Goal: Find specific page/section: Find specific page/section

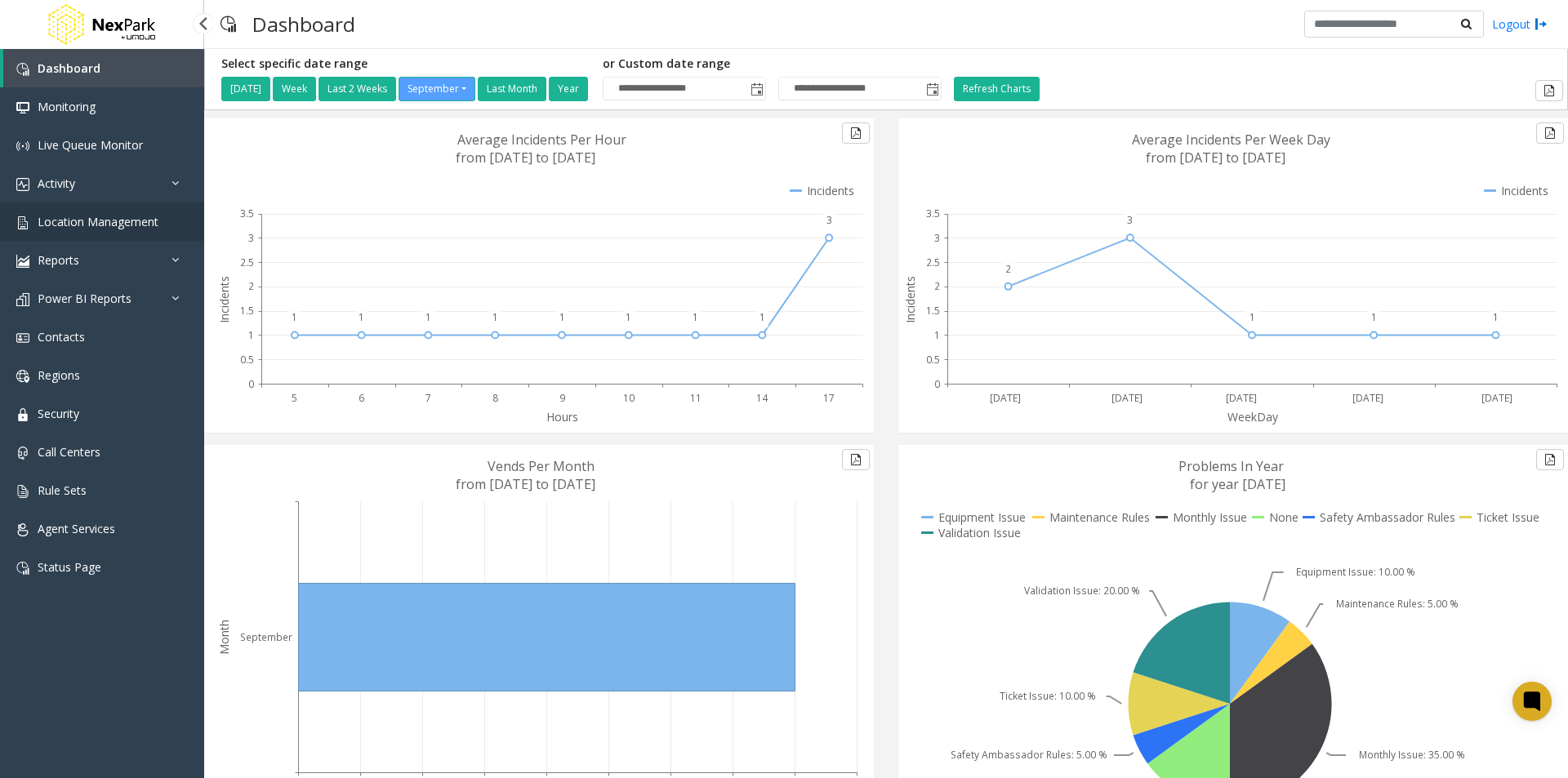
click at [58, 224] on span "Location Management" at bounding box center [98, 221] width 121 height 16
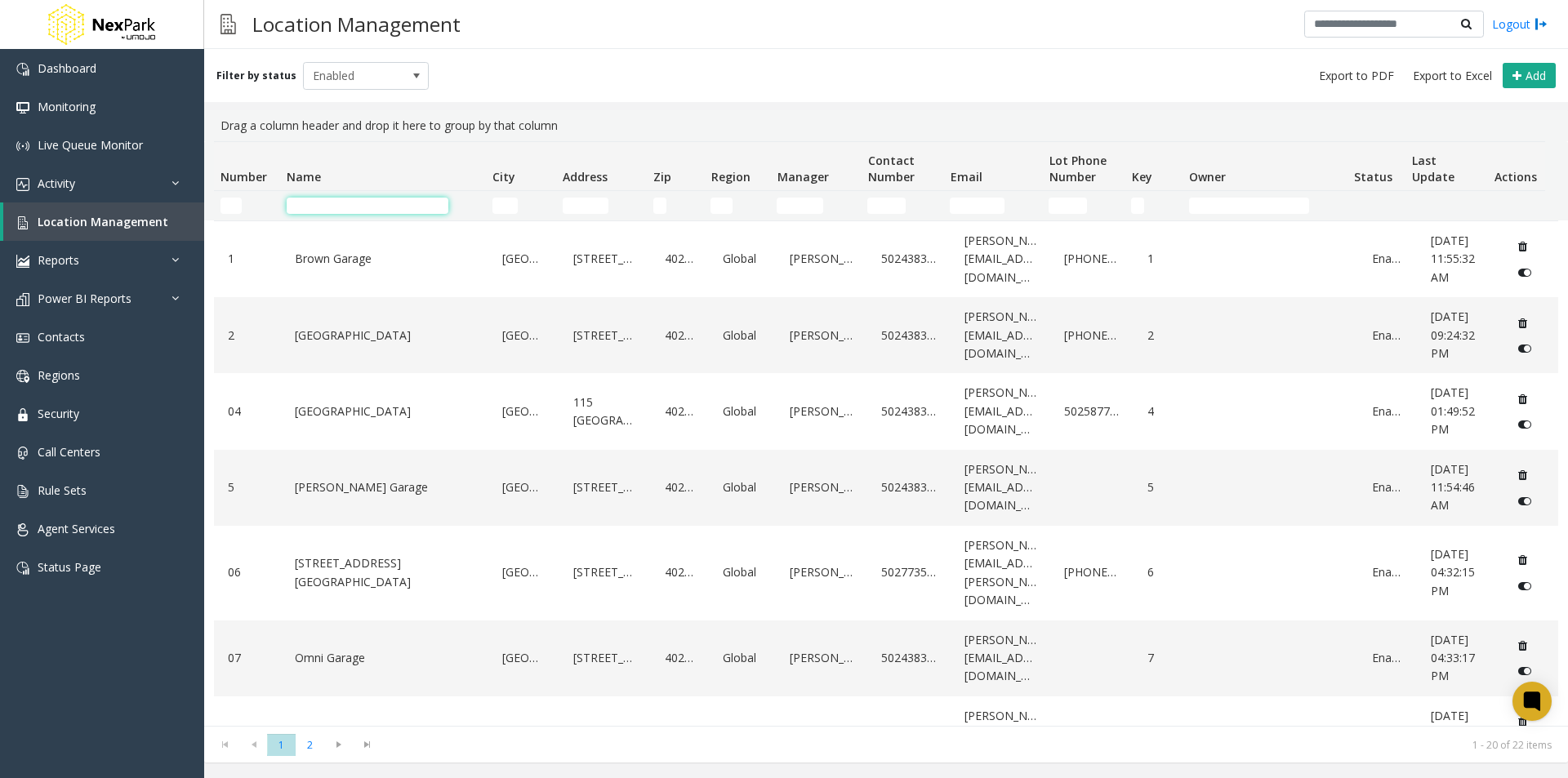
click at [342, 209] on input "Name Filter" at bounding box center [367, 206] width 162 height 17
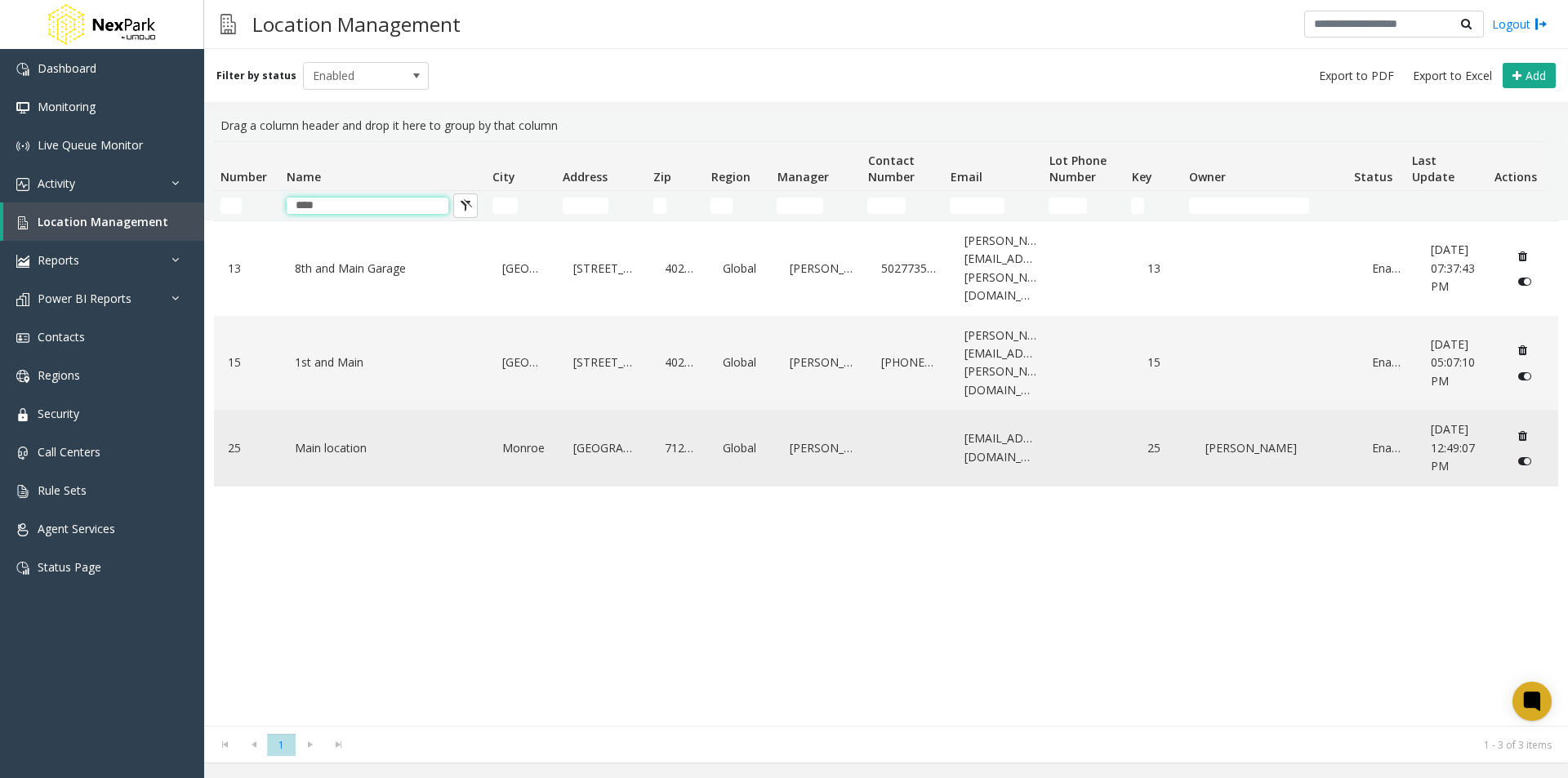
type input "****"
click at [326, 435] on link "Main location" at bounding box center [385, 448] width 188 height 26
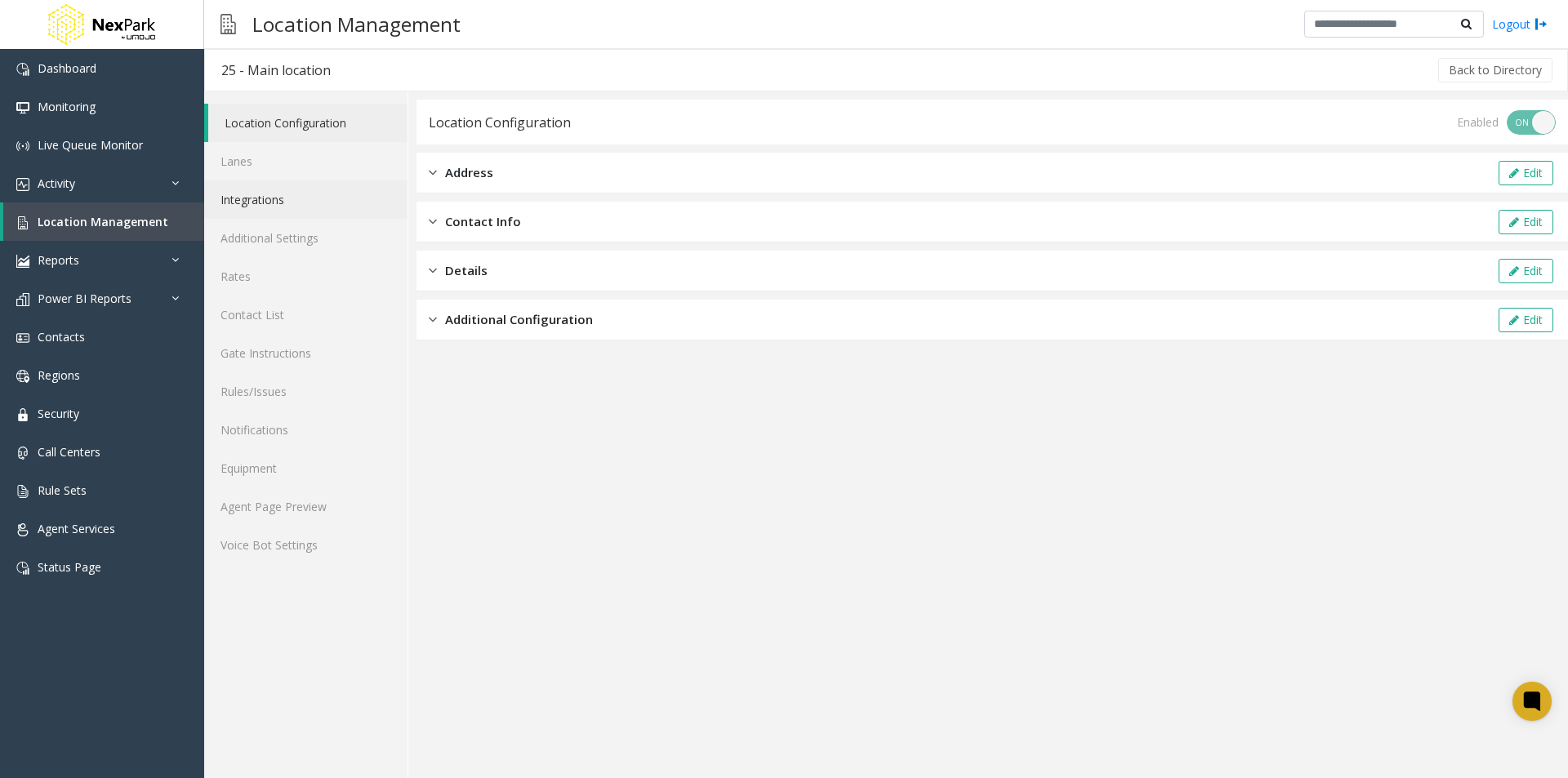
click at [236, 198] on link "Integrations" at bounding box center [306, 199] width 203 height 39
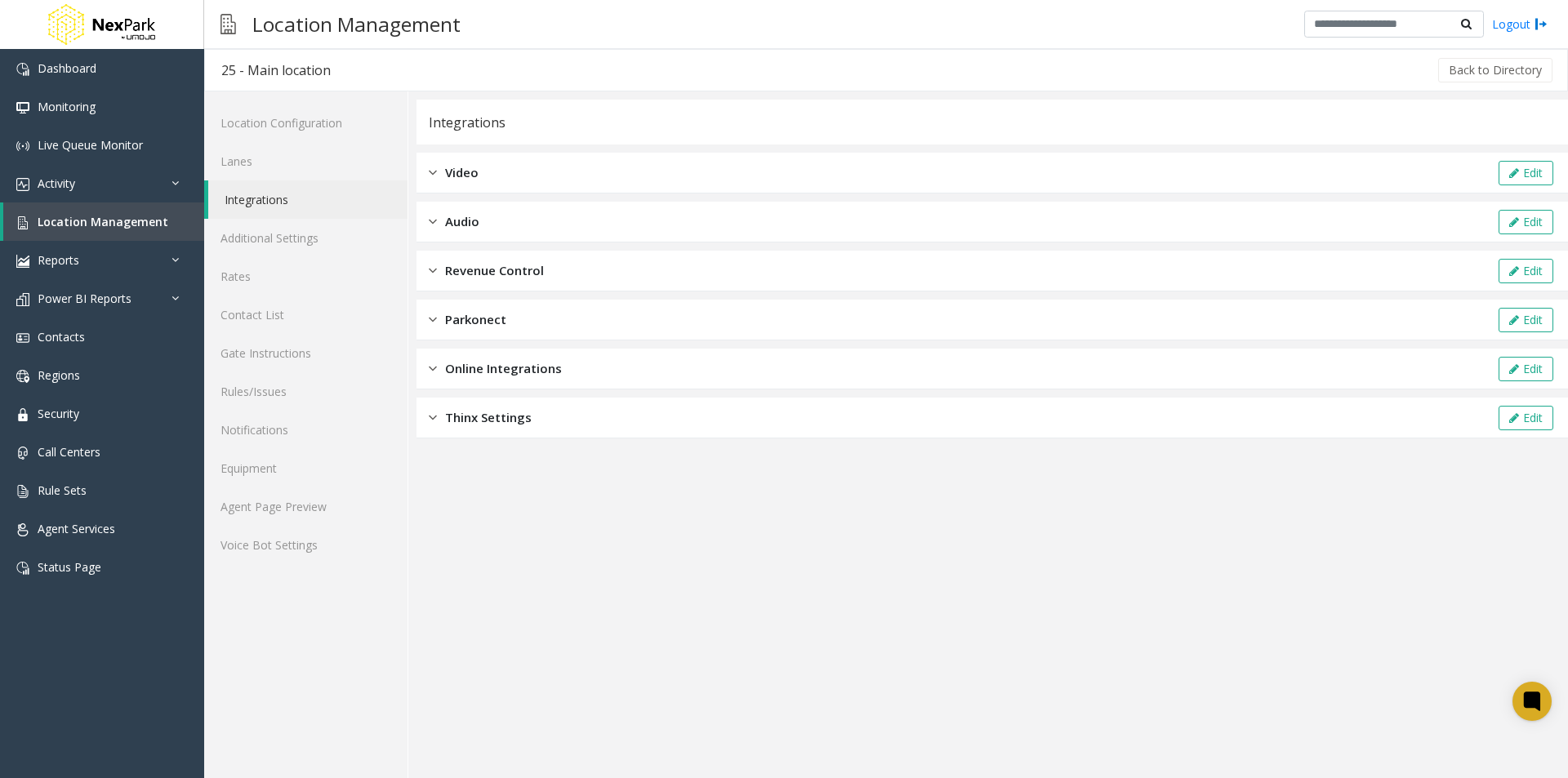
click at [428, 269] on div "Revenue Control Edit" at bounding box center [992, 270] width 1152 height 41
